Goal: Information Seeking & Learning: Find specific fact

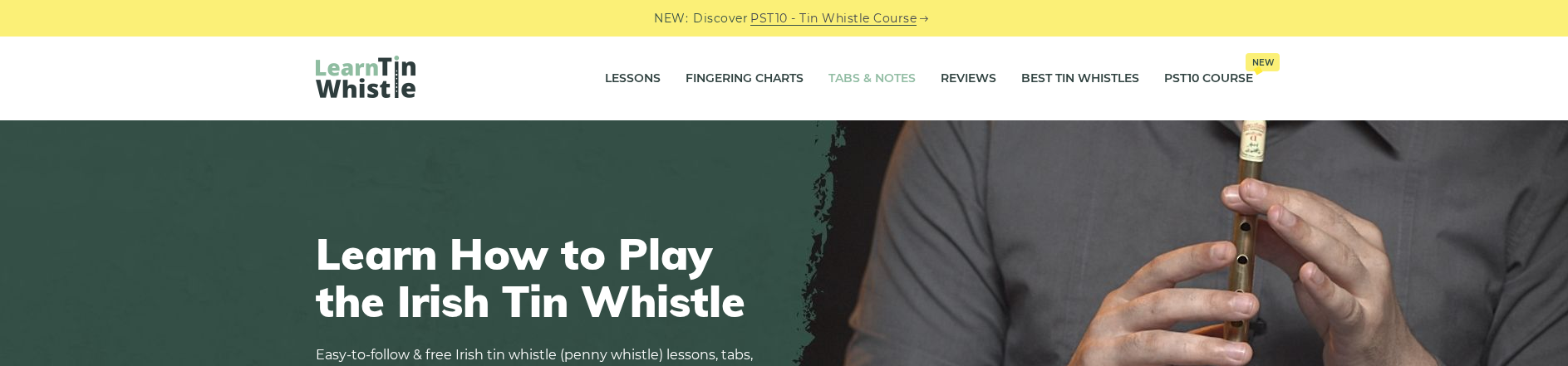
click at [861, 86] on link "Tabs & Notes" at bounding box center [873, 79] width 88 height 41
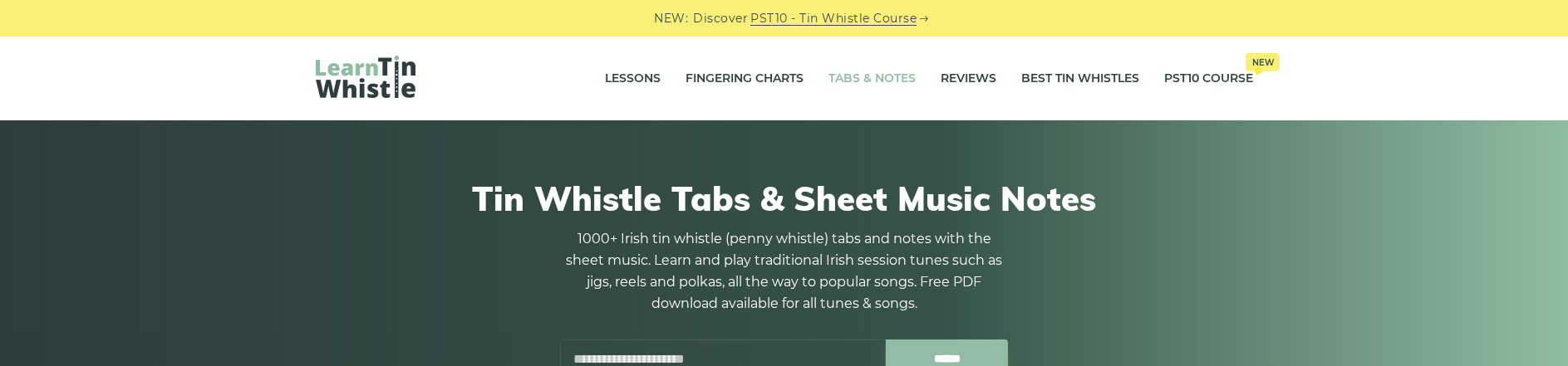
scroll to position [85, 0]
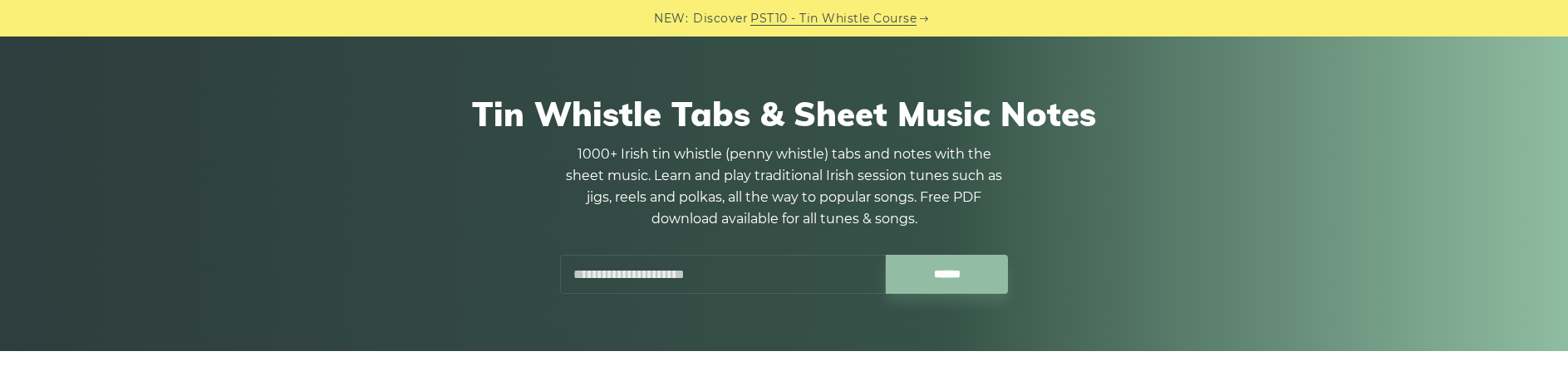
click at [612, 271] on input "text" at bounding box center [723, 274] width 326 height 39
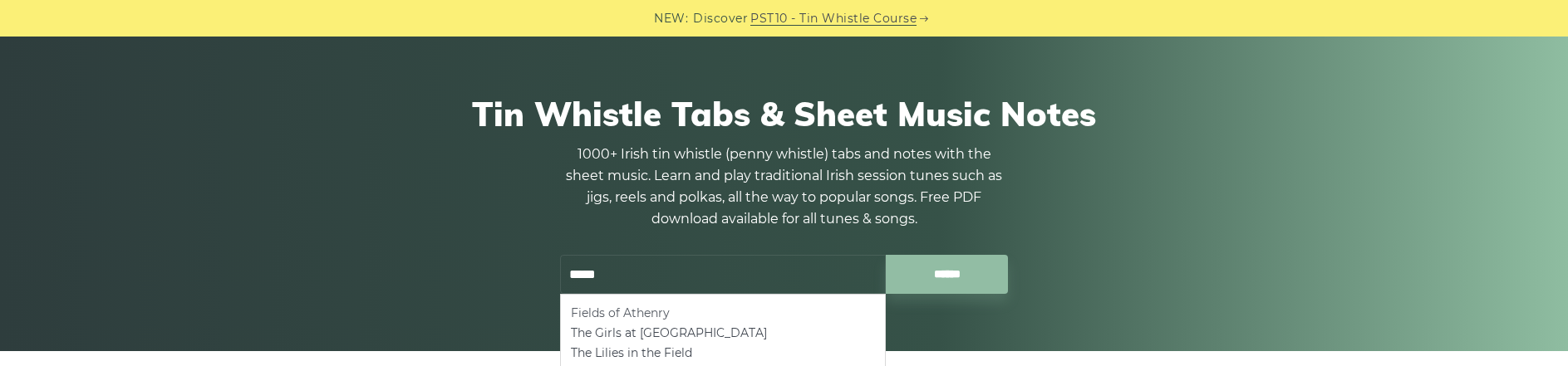
click at [592, 313] on li "Fields of Athenry" at bounding box center [723, 313] width 304 height 20
type input "**********"
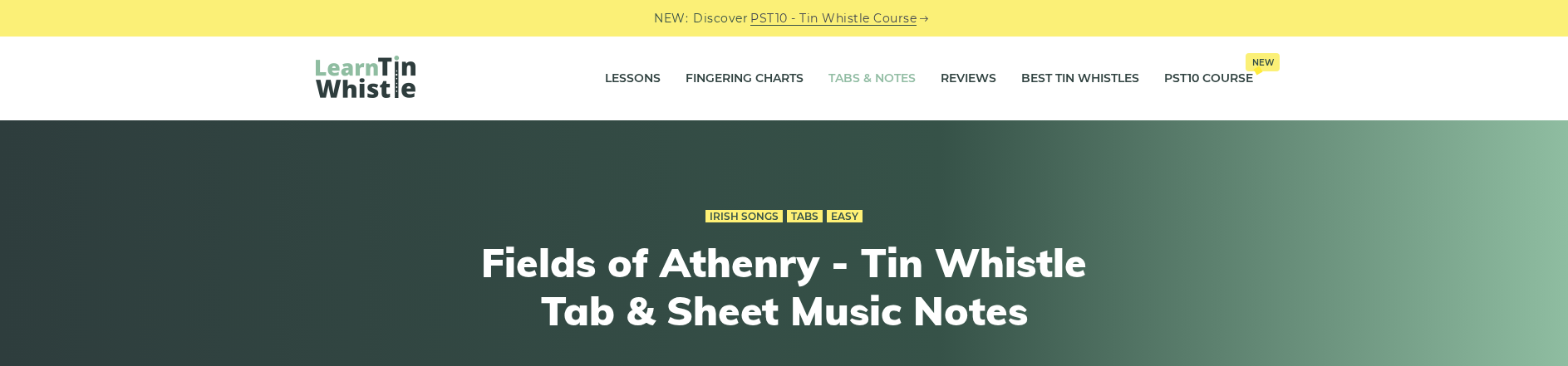
click at [854, 74] on link "Tabs & Notes" at bounding box center [873, 79] width 88 height 41
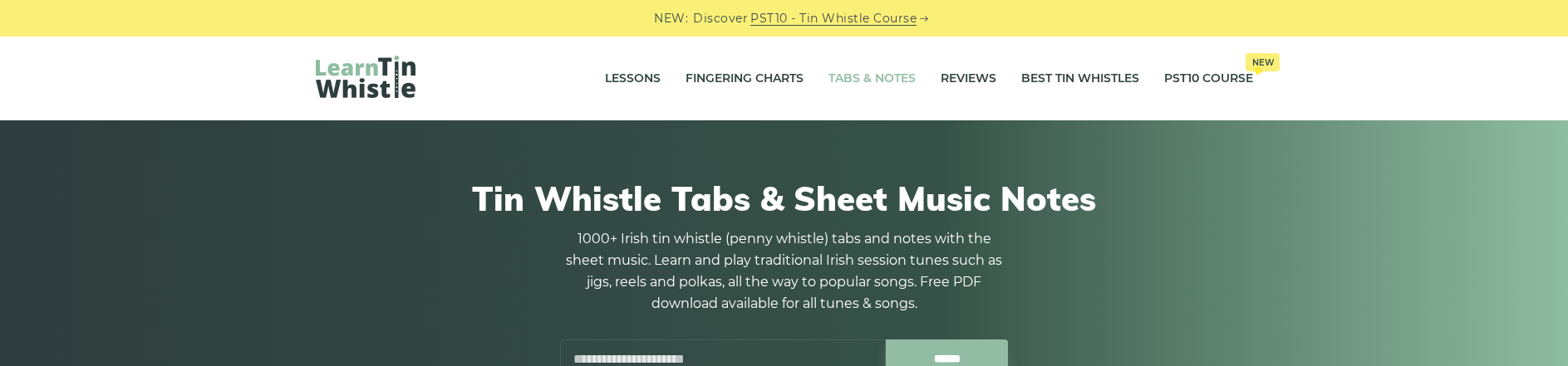
scroll to position [85, 0]
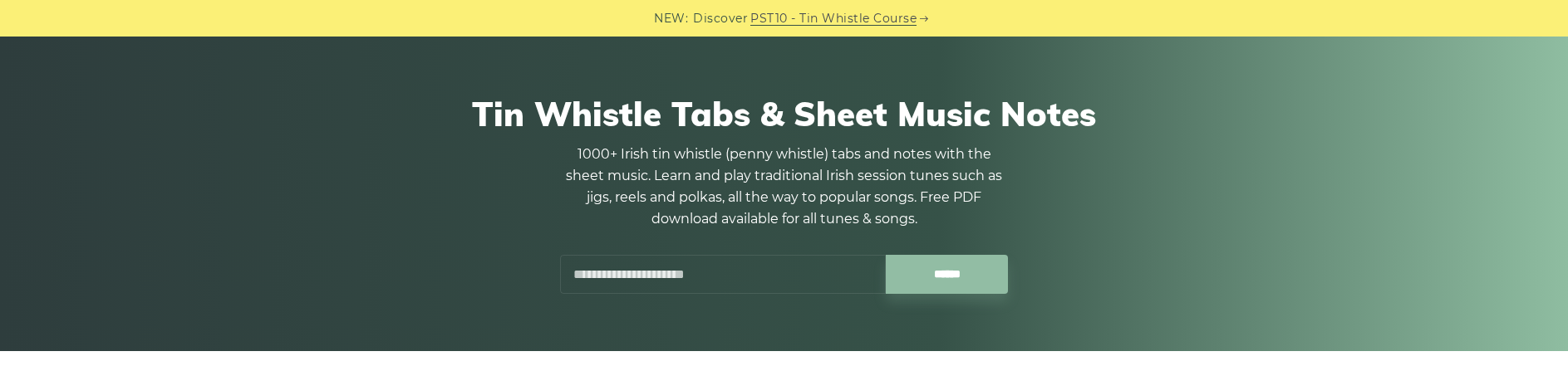
click at [697, 271] on input "text" at bounding box center [723, 274] width 326 height 39
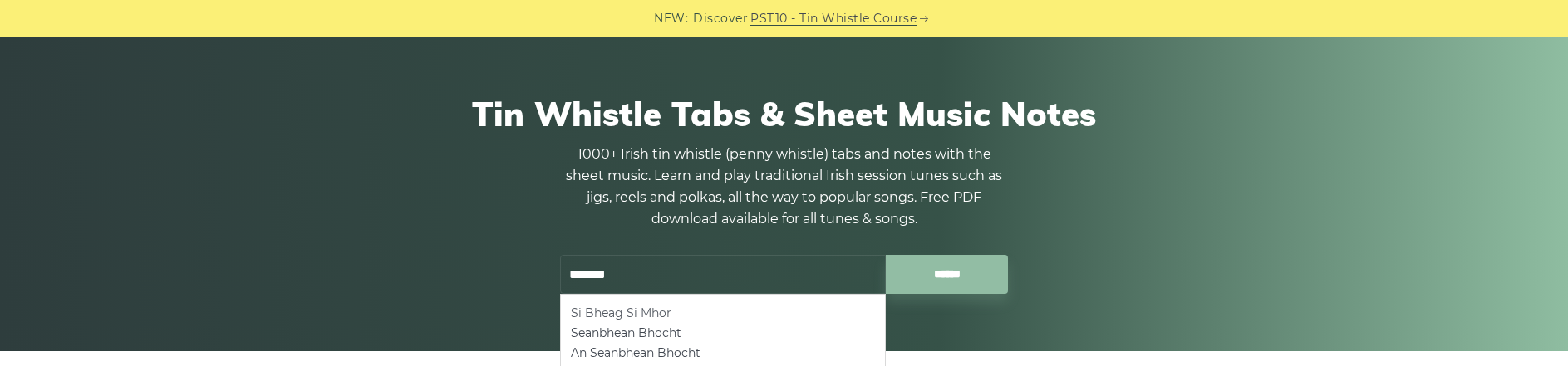
click at [701, 314] on li "Si­ Bheag Si­ Mhor" at bounding box center [723, 313] width 304 height 20
type input "**********"
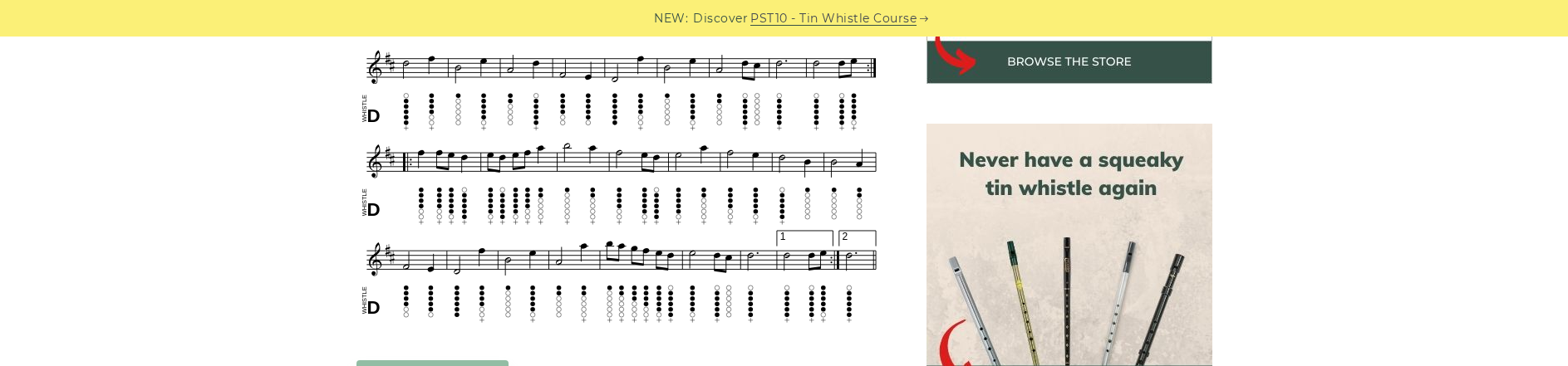
scroll to position [593, 0]
